Goal: Task Accomplishment & Management: Use online tool/utility

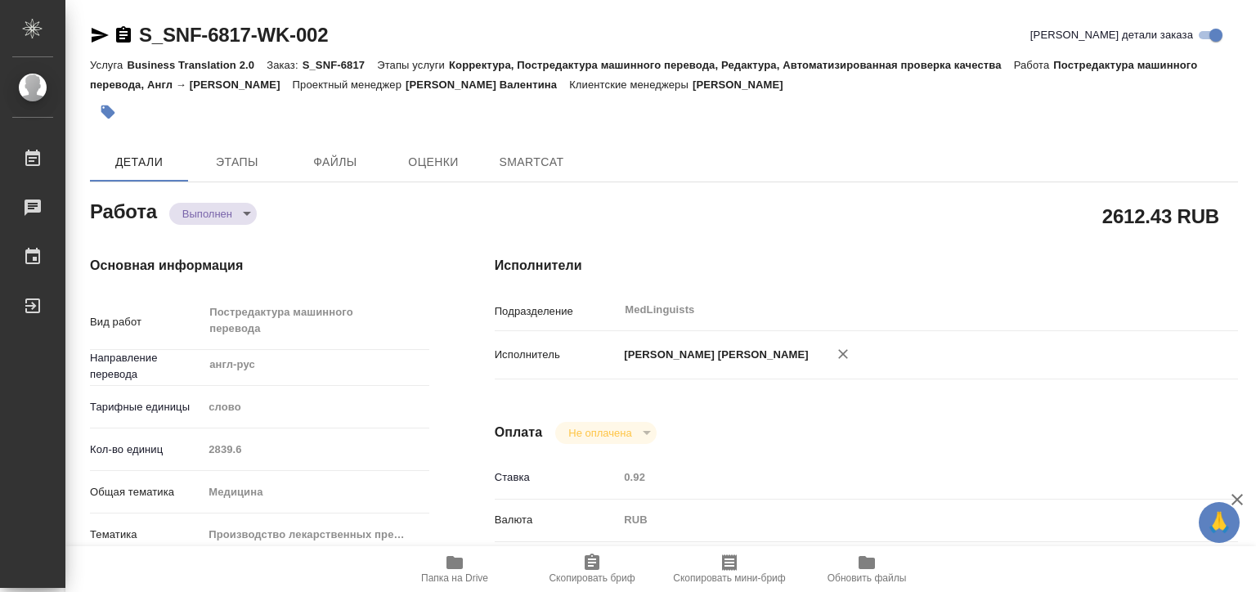
type textarea "x"
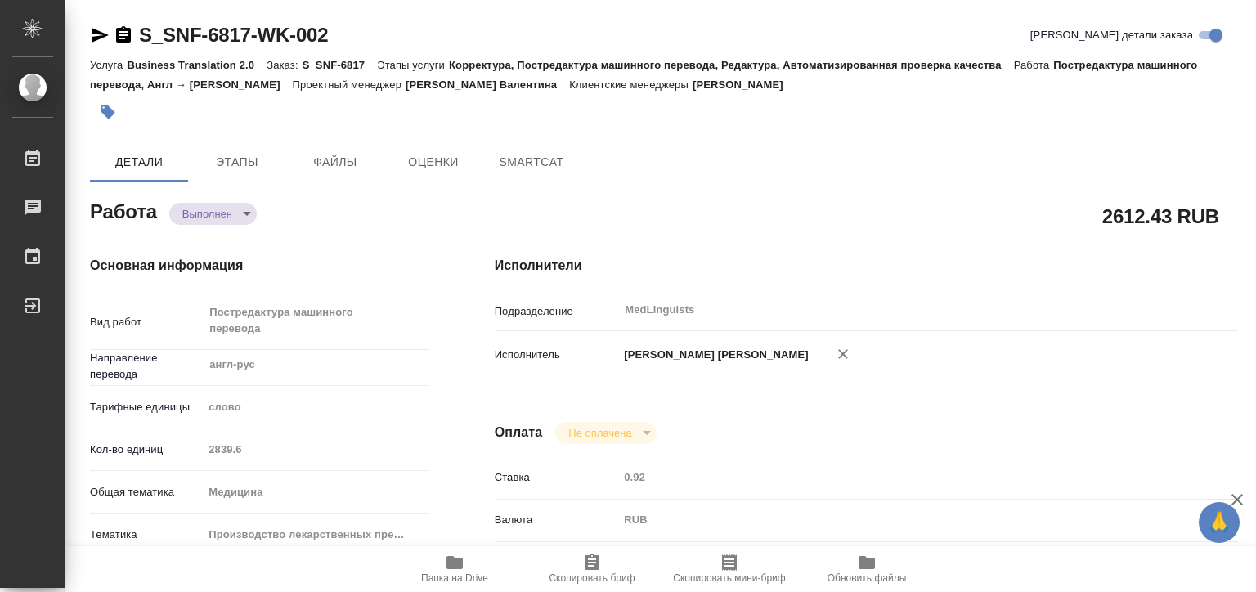
type textarea "x"
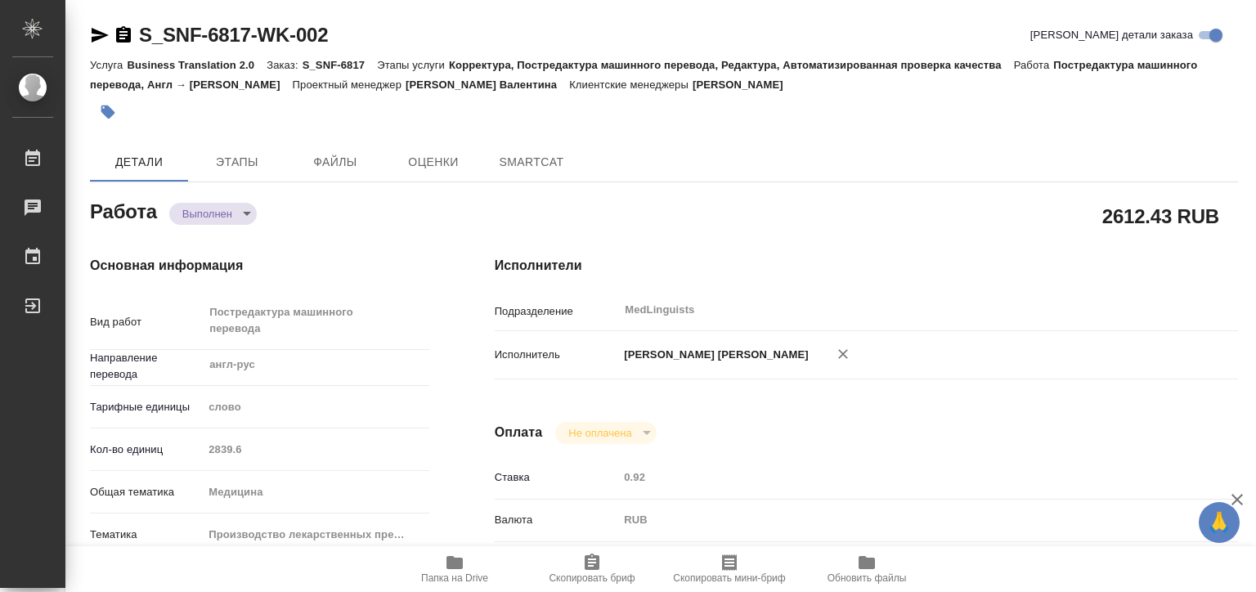
type textarea "x"
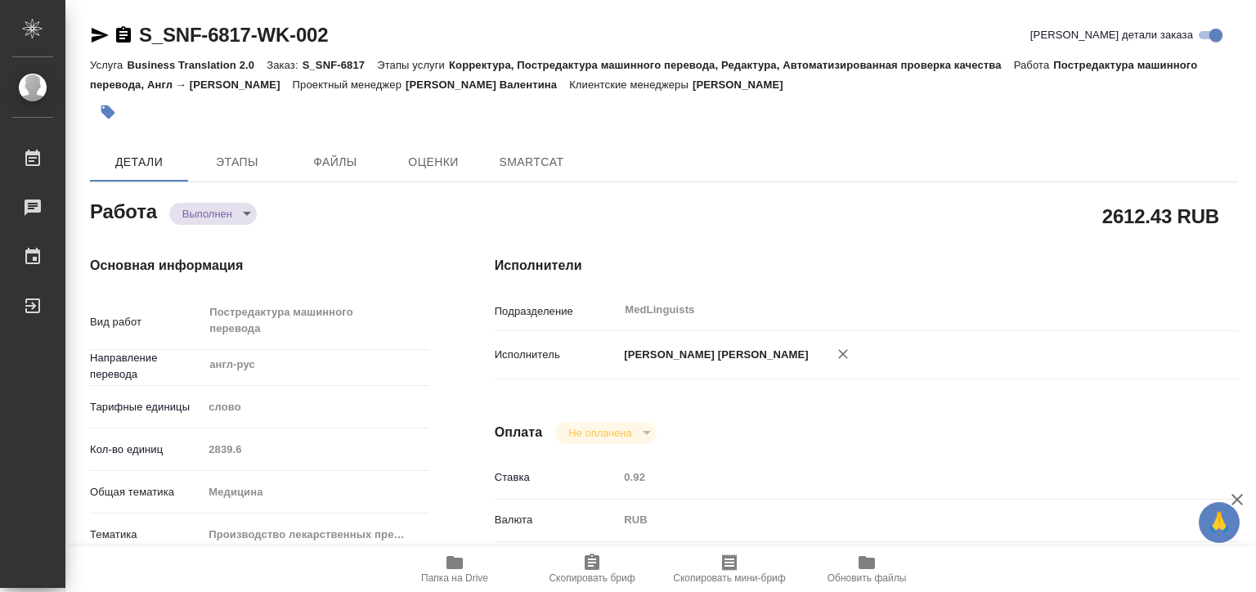
type textarea "x"
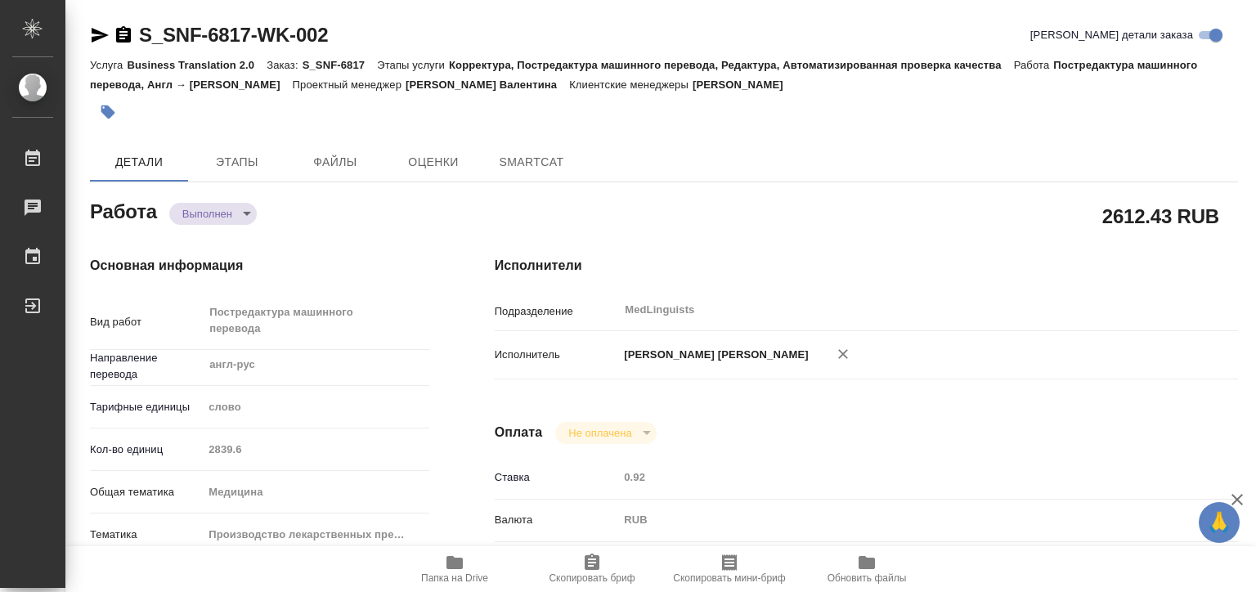
type textarea "x"
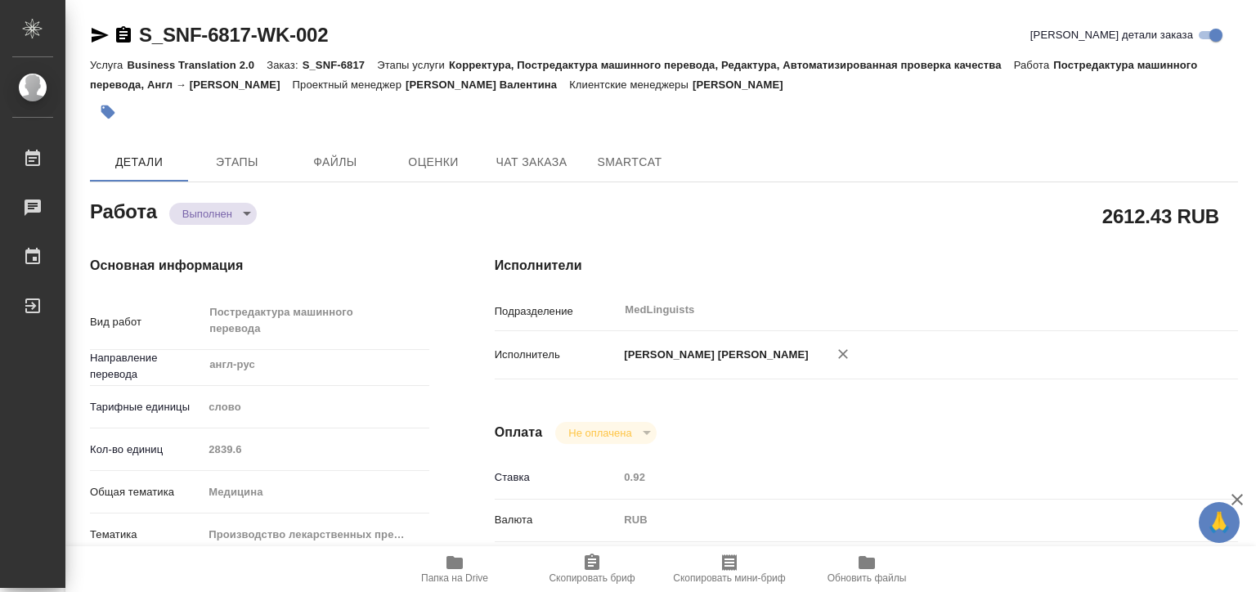
type textarea "x"
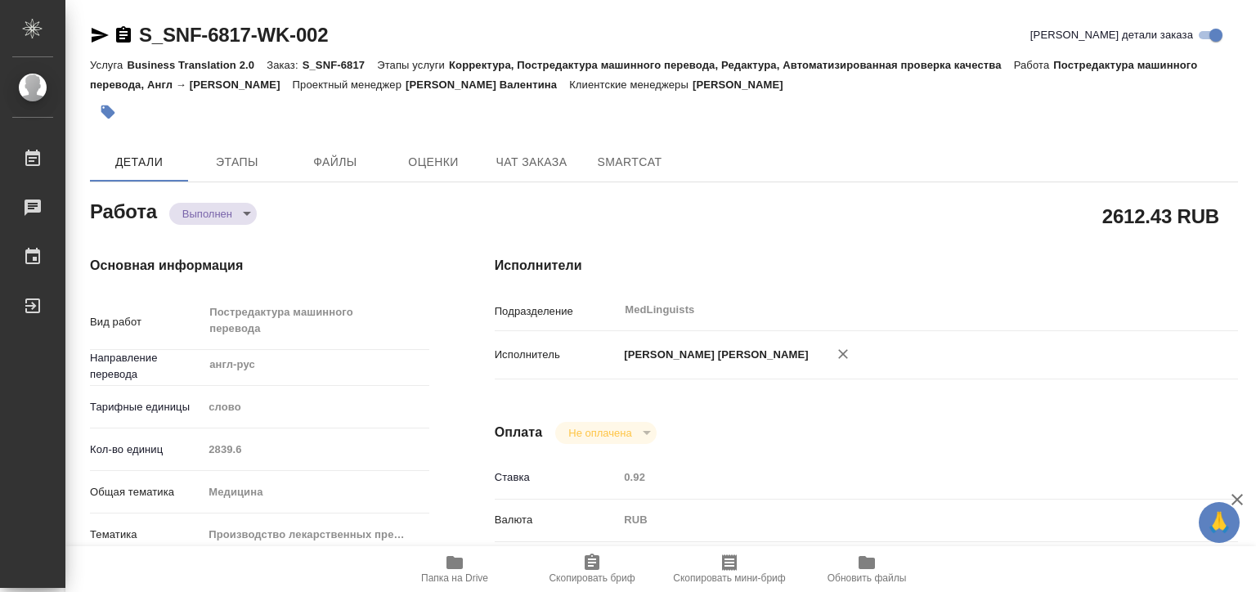
type textarea "x"
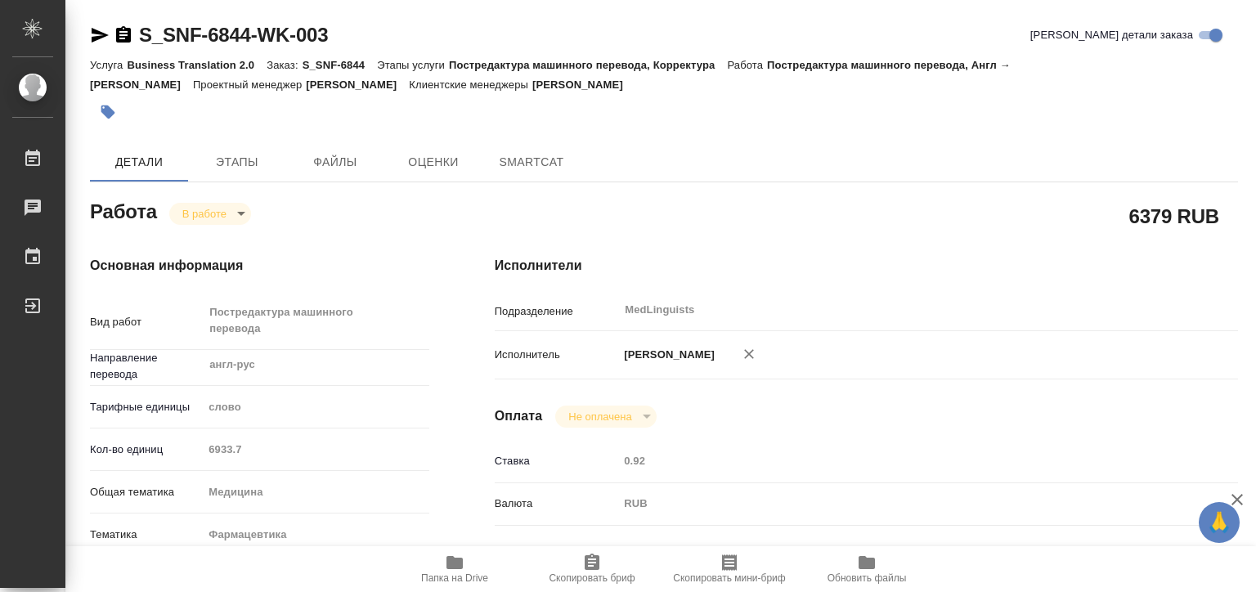
type textarea "x"
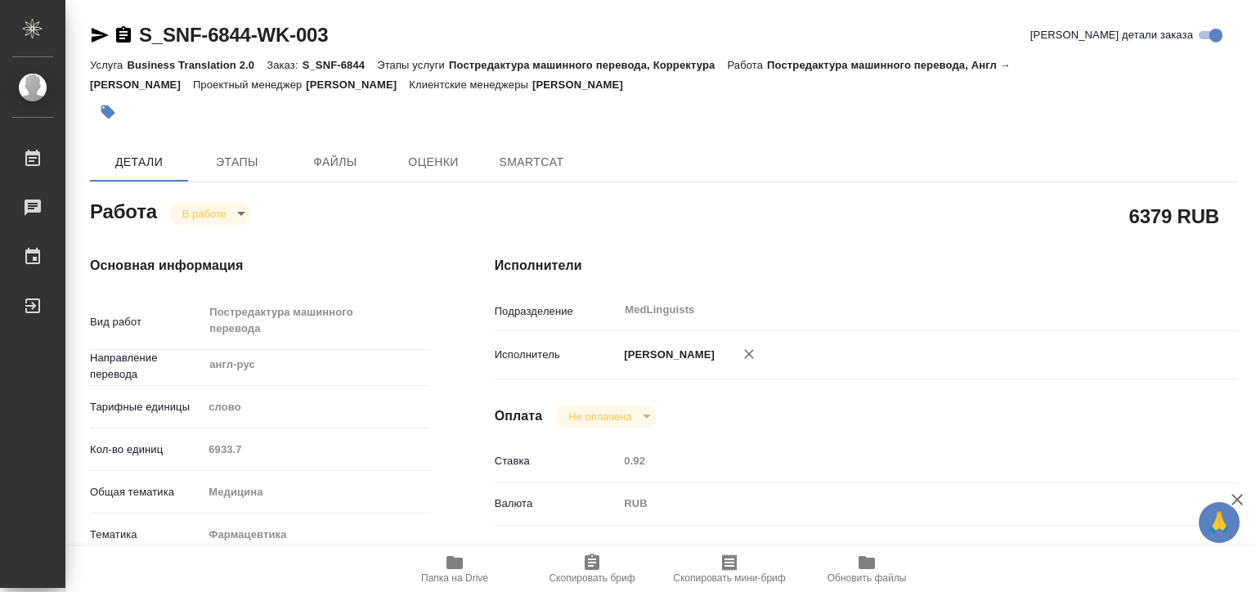
type textarea "x"
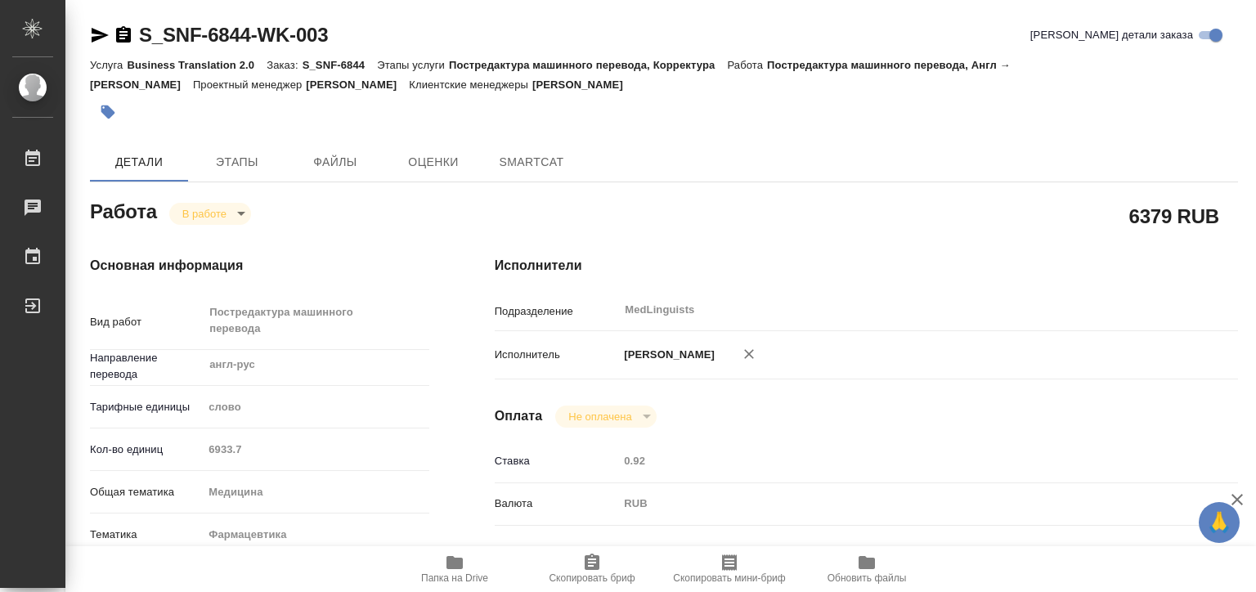
type textarea "x"
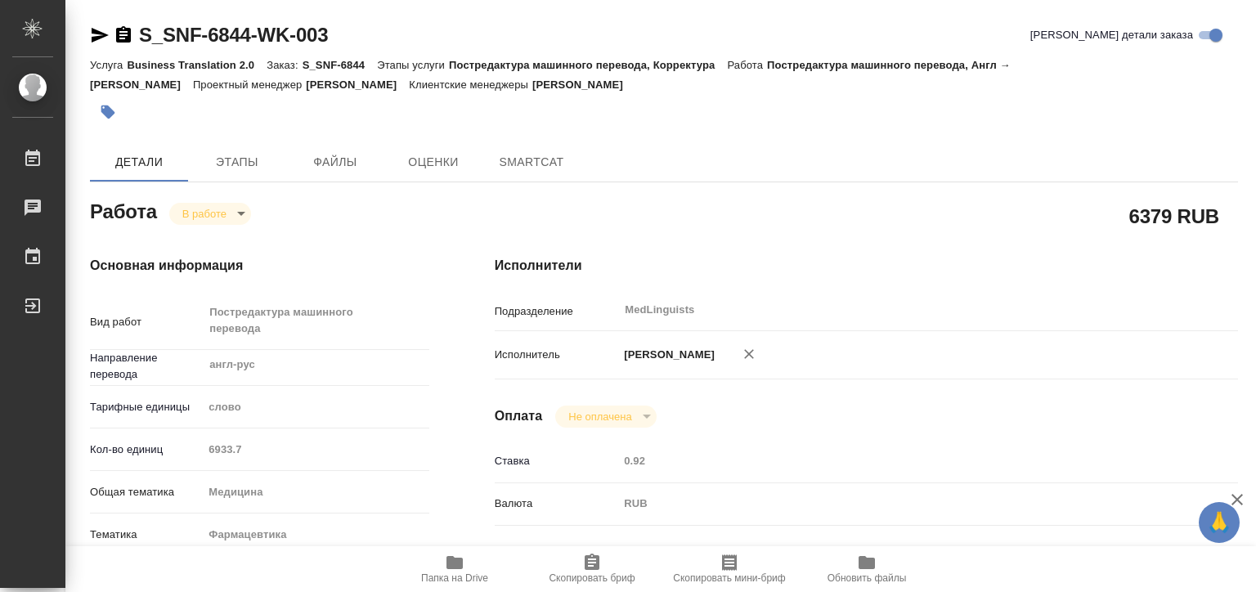
type textarea "x"
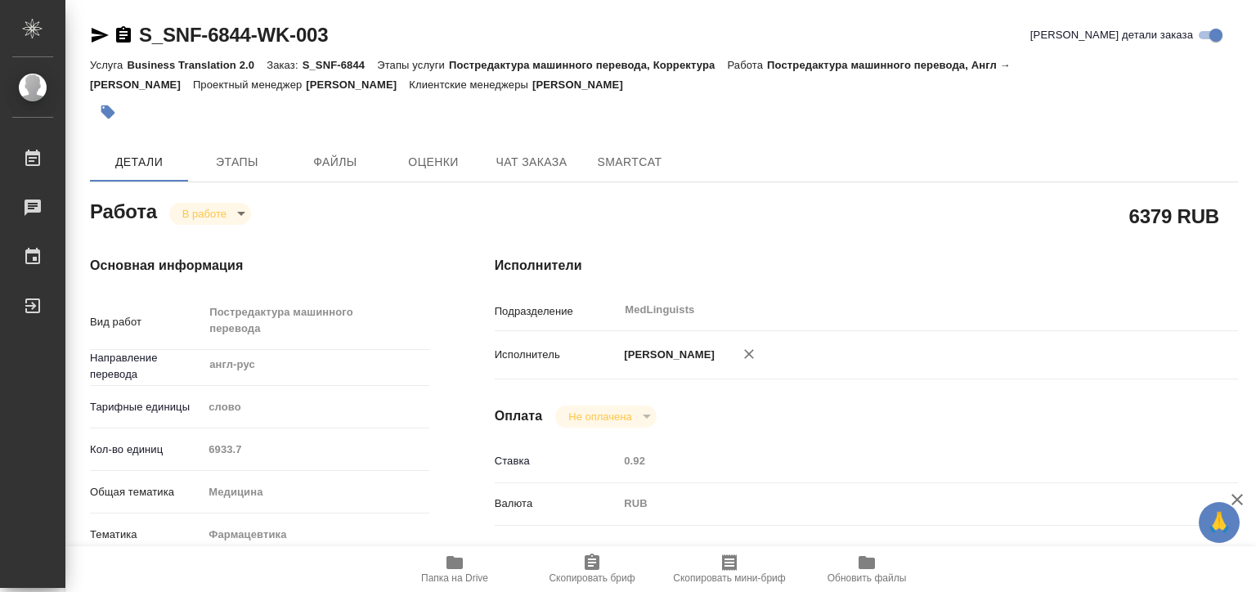
type textarea "x"
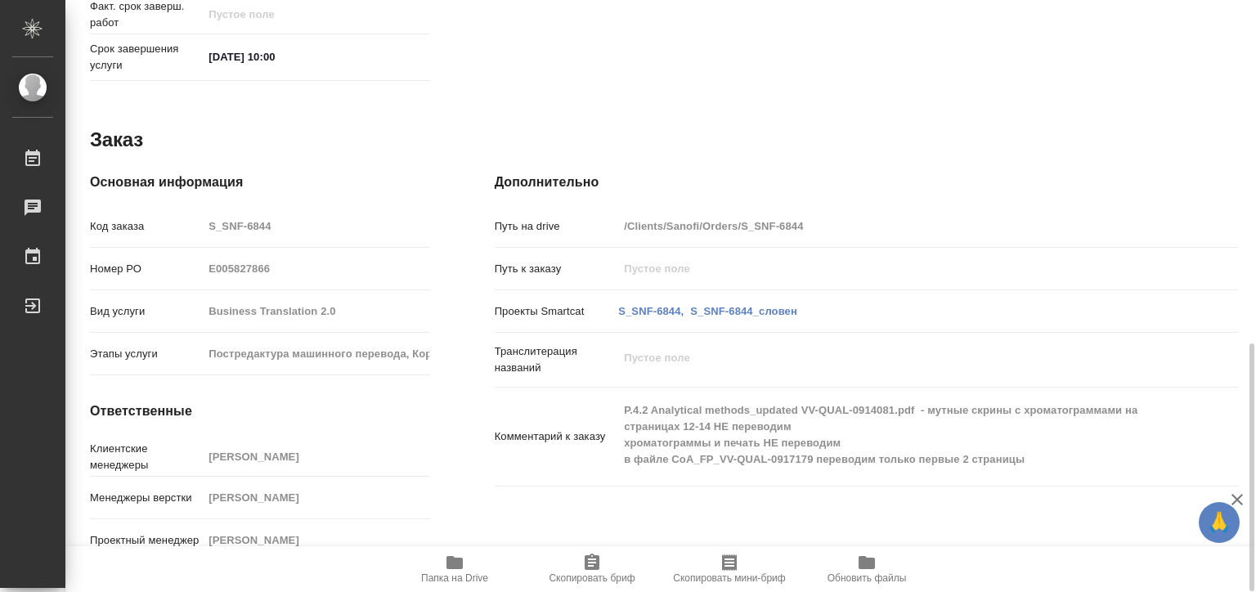
scroll to position [819, 0]
type textarea "x"
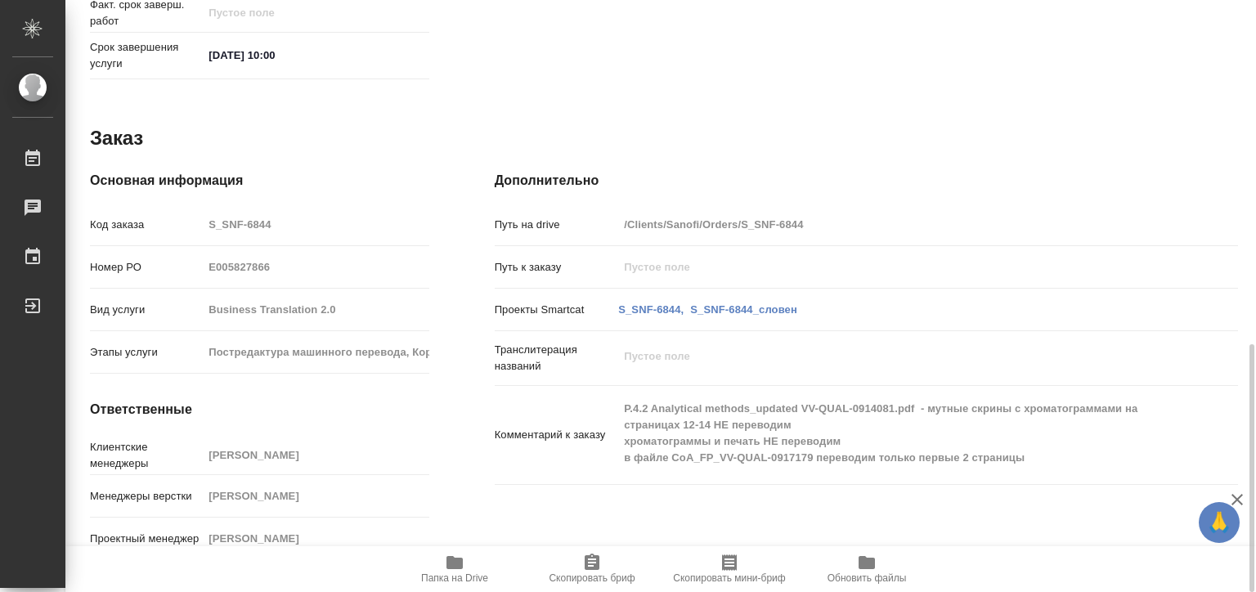
type textarea "x"
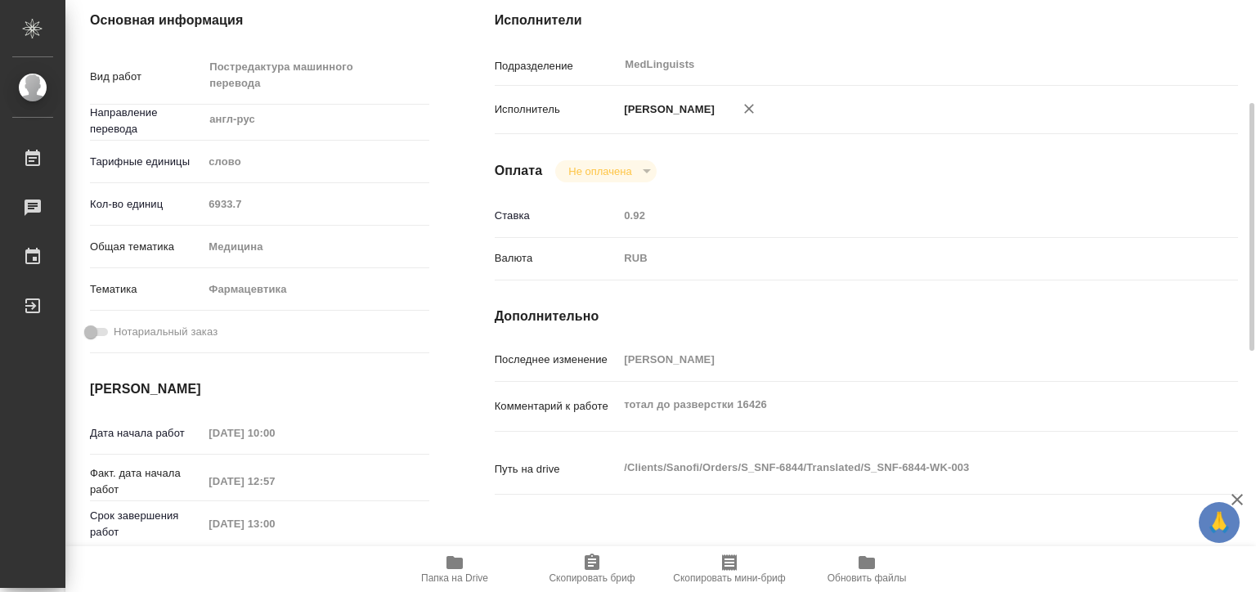
scroll to position [327, 0]
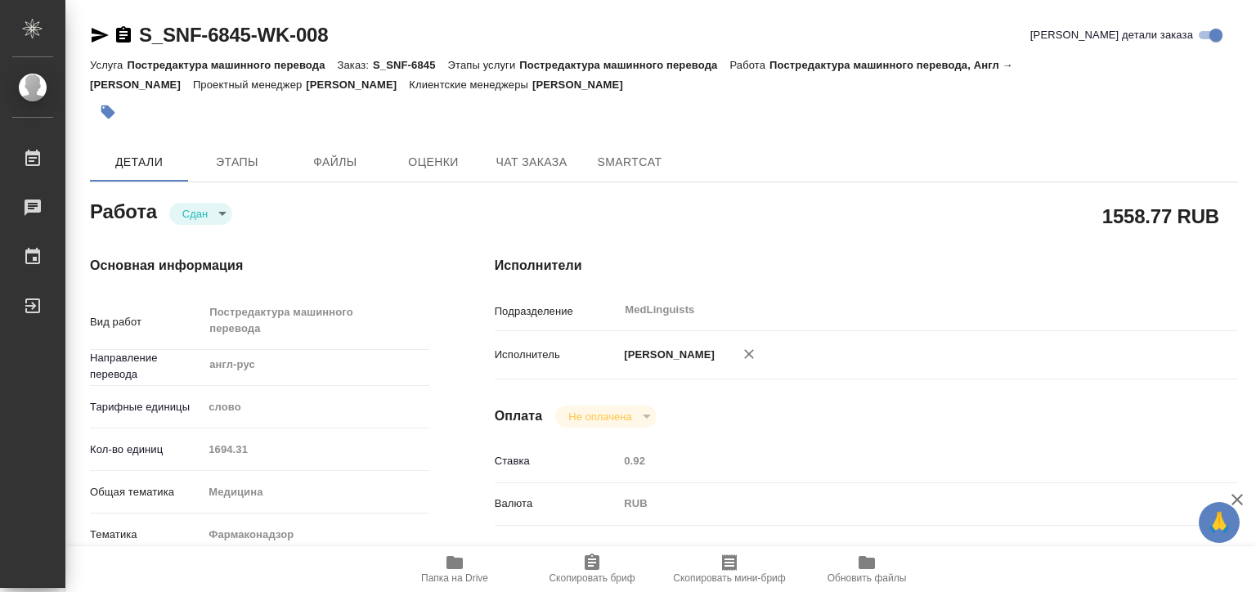
click at [137, 445] on div "Кол-во единиц 1694.31" at bounding box center [259, 449] width 339 height 29
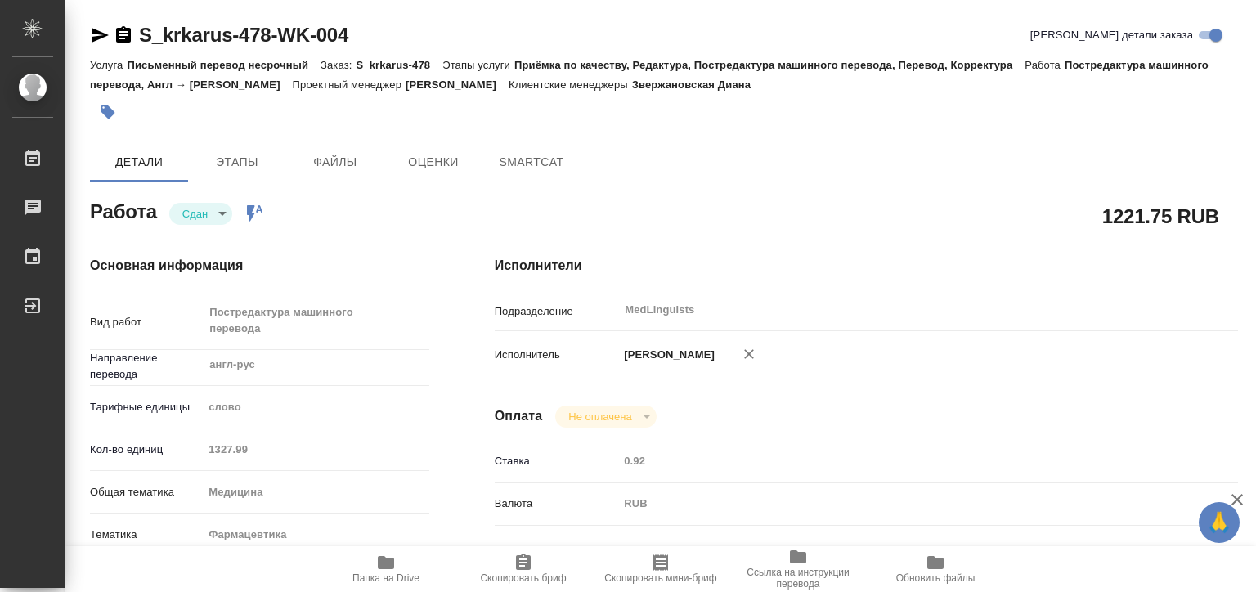
type textarea "x"
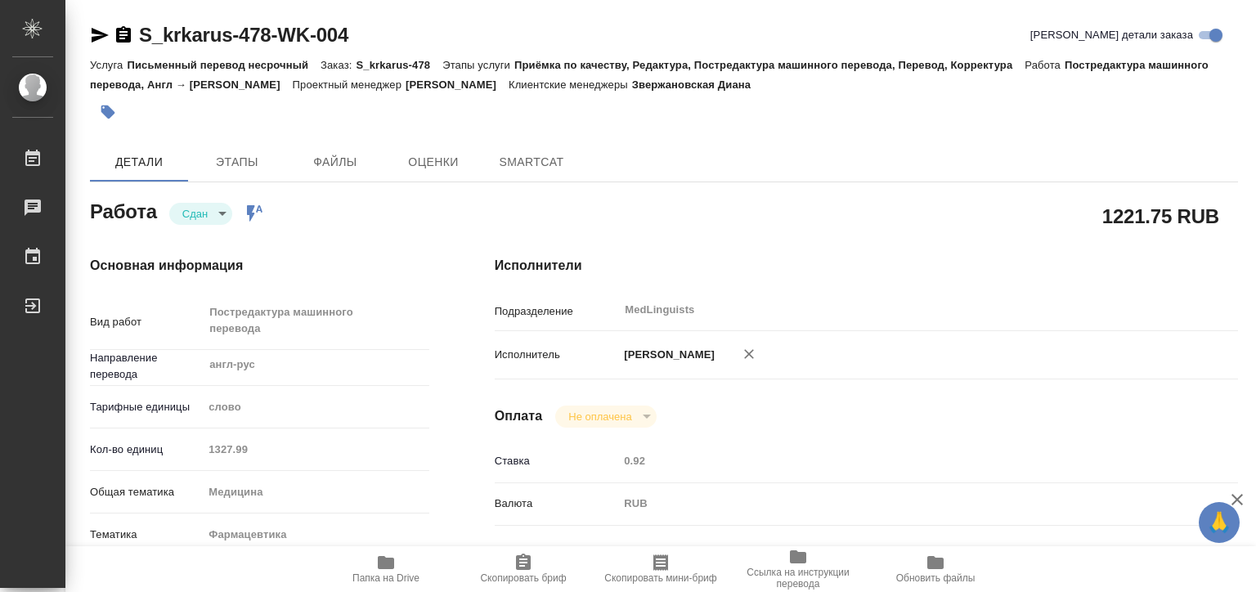
type textarea "x"
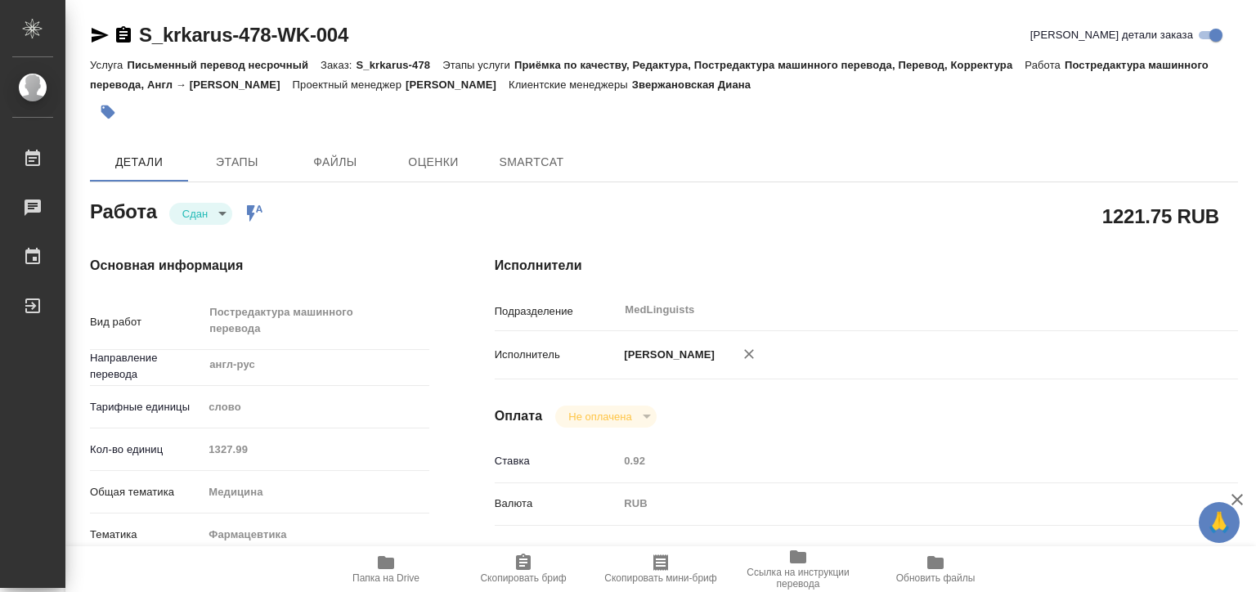
type textarea "x"
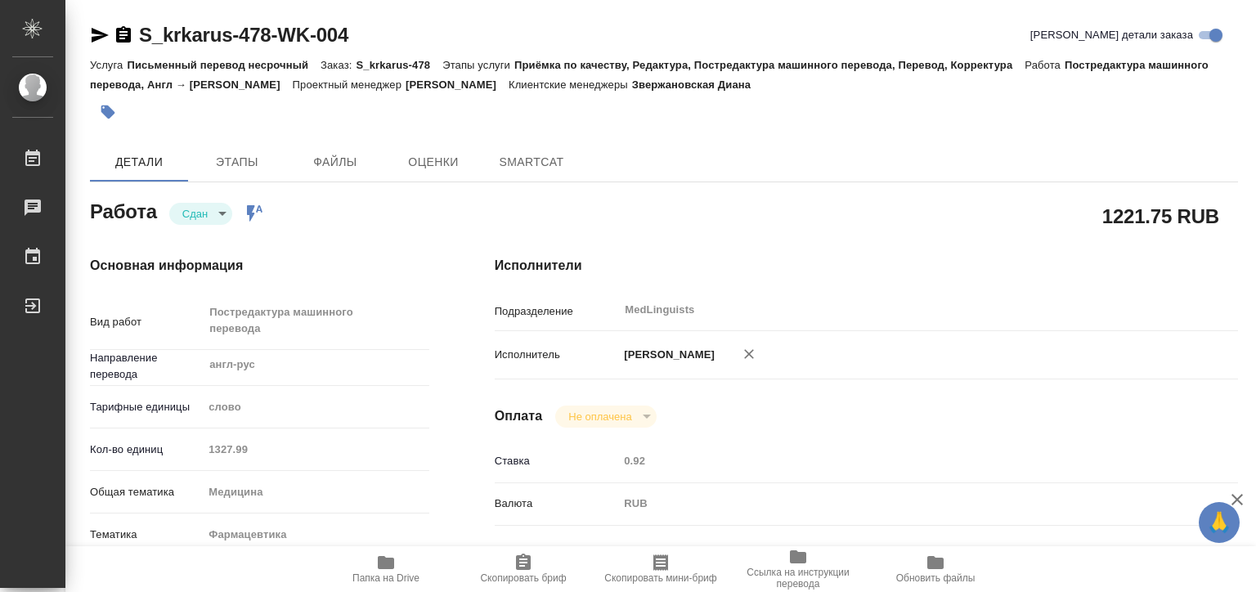
type textarea "x"
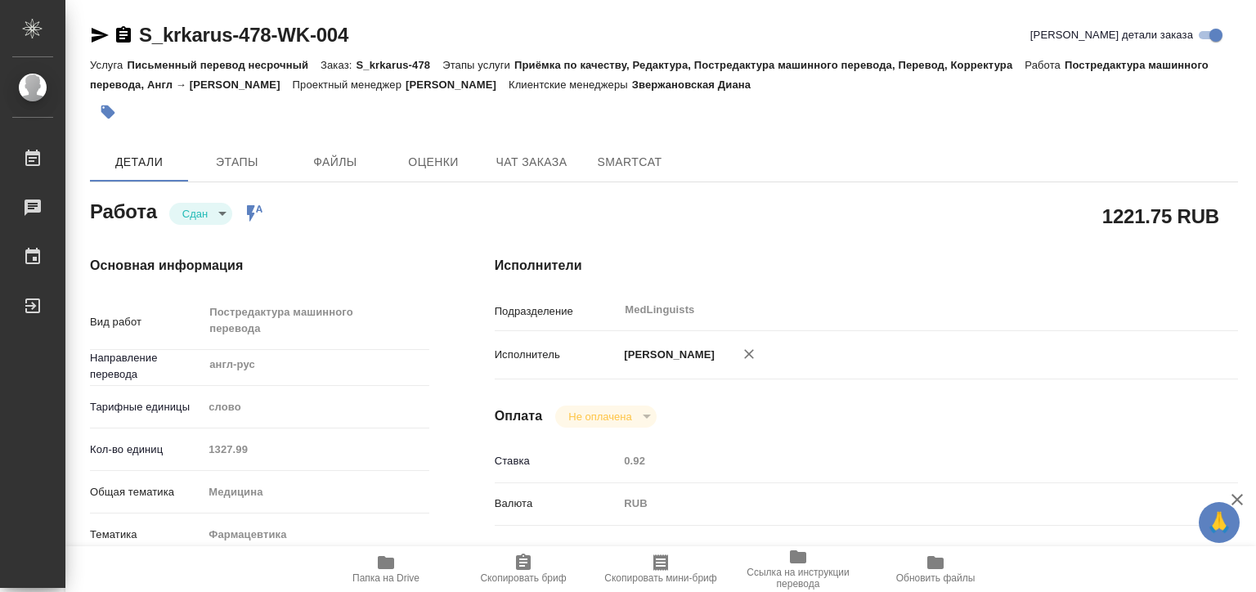
type textarea "x"
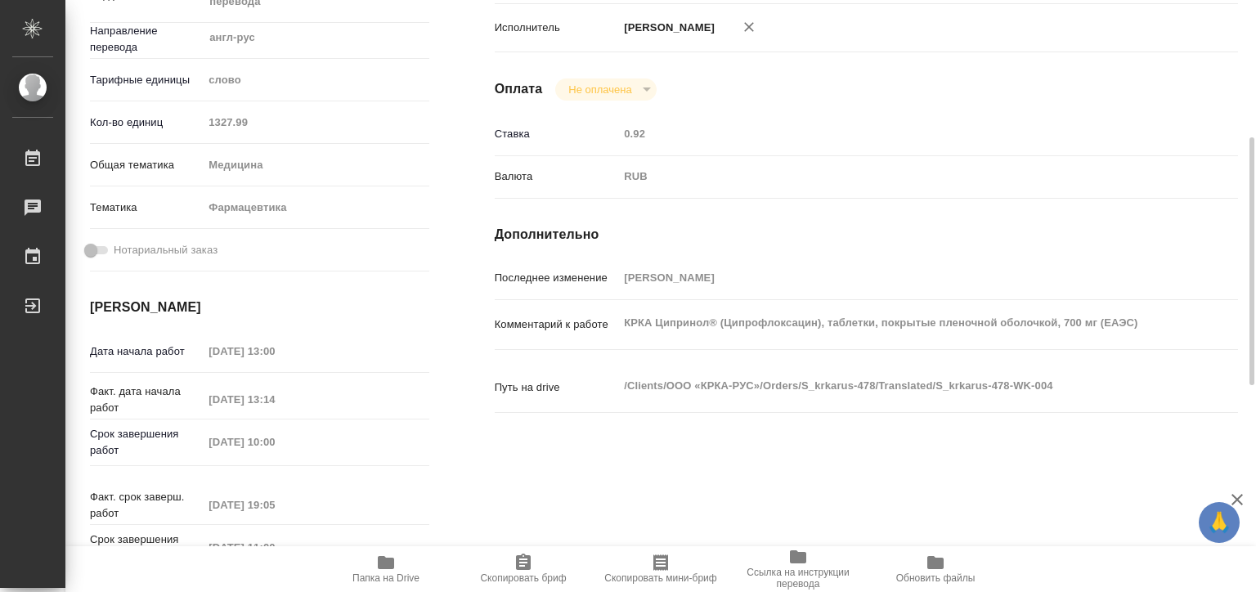
type textarea "x"
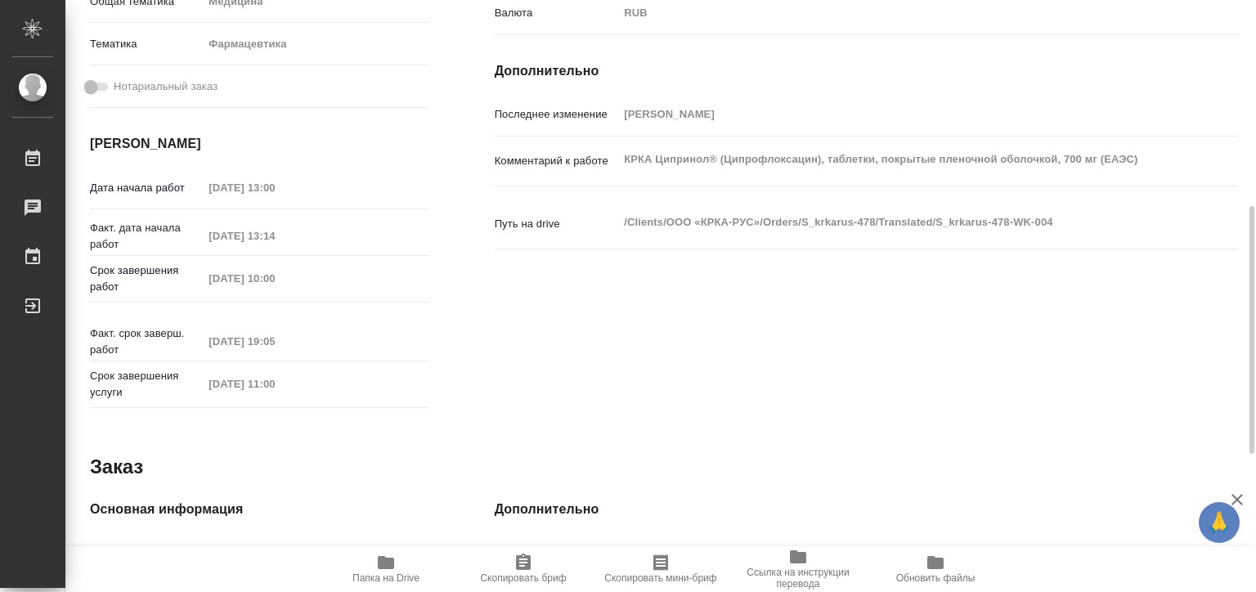
type textarea "x"
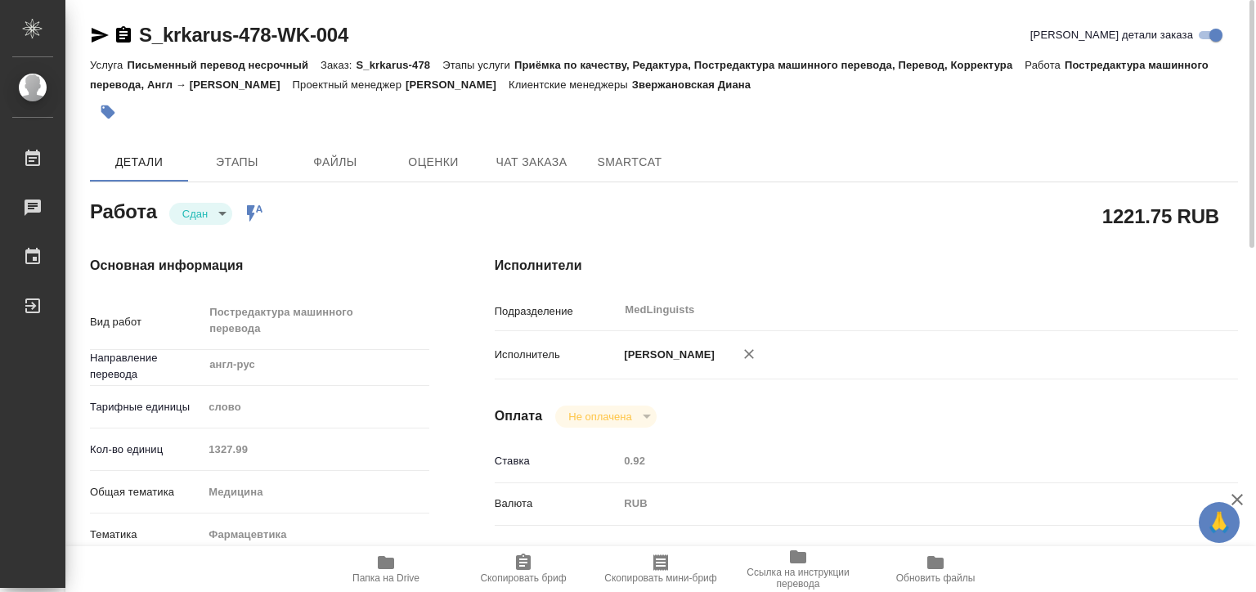
type textarea "x"
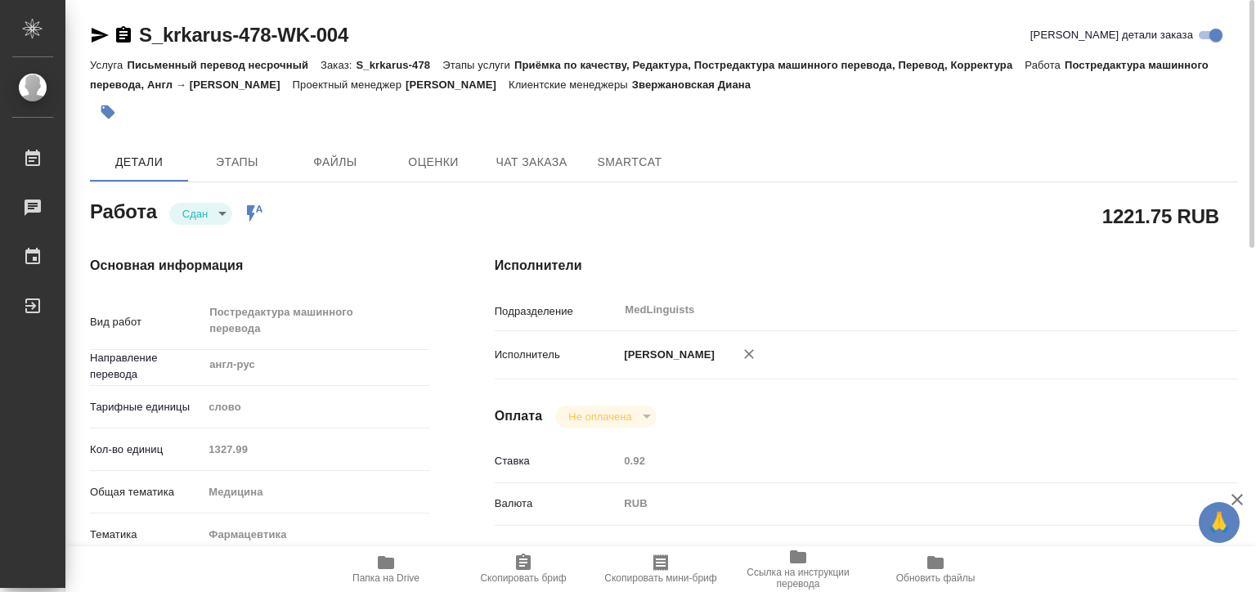
click at [165, 439] on div "Кол-во единиц 1327.99" at bounding box center [259, 449] width 339 height 29
